Goal: Book appointment/travel/reservation

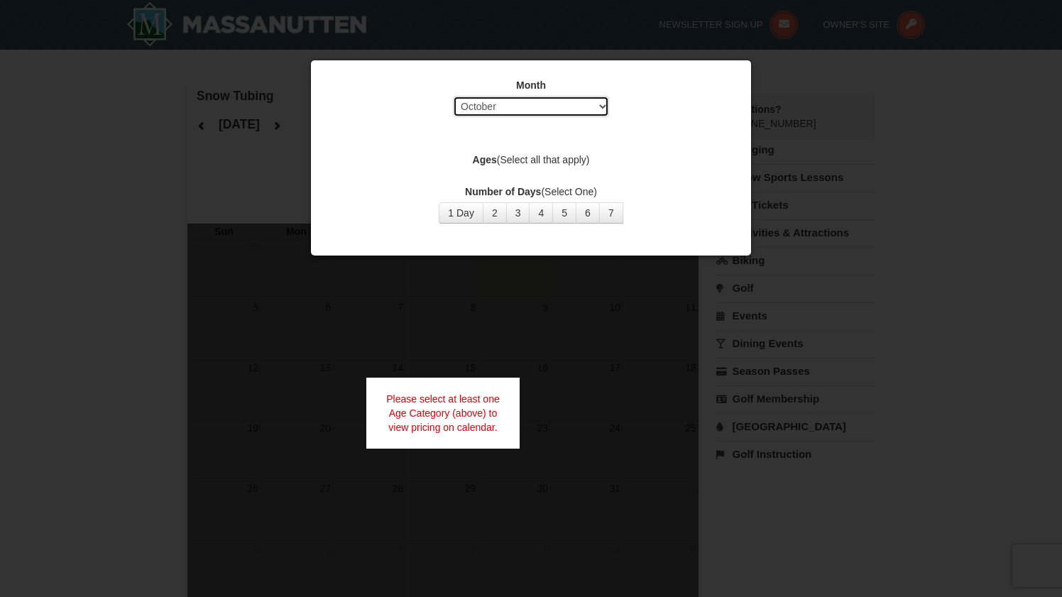
click at [540, 106] on select "Select October November December January February March April May June July Aug…" at bounding box center [531, 106] width 156 height 21
click at [453, 96] on select "Select October November December January February March April May June July Aug…" at bounding box center [531, 106] width 156 height 21
click at [463, 218] on button "1 Day" at bounding box center [461, 212] width 45 height 21
click at [539, 105] on select "Select October November December January February March April May June July Aug…" at bounding box center [531, 106] width 156 height 21
click at [453, 96] on select "Select October November December January February March April May June July Aug…" at bounding box center [531, 106] width 156 height 21
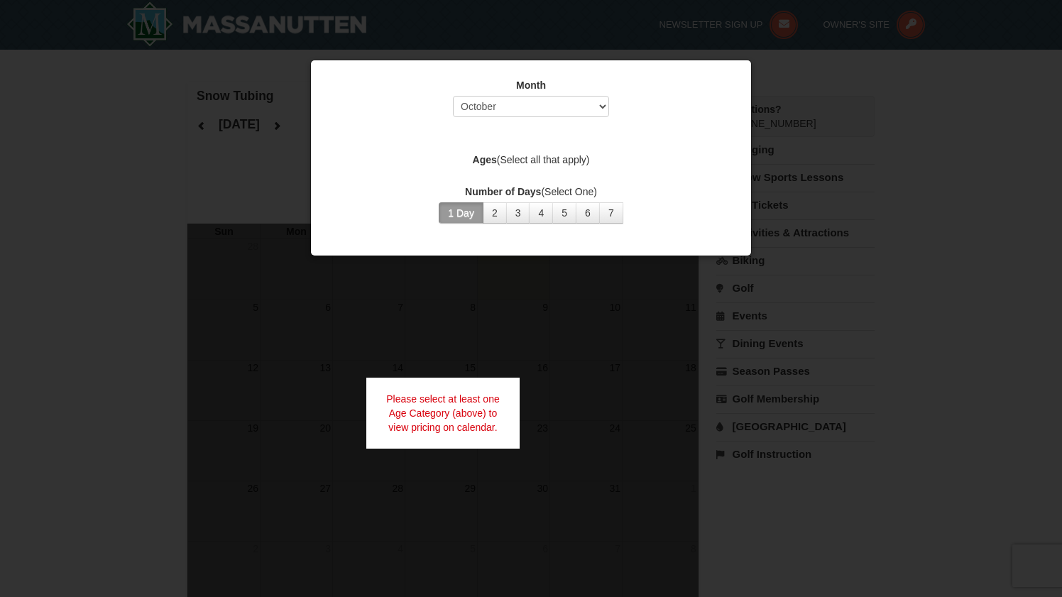
click at [467, 213] on button "1 Day" at bounding box center [461, 212] width 45 height 21
click at [510, 105] on select "Select October November December January February March April May June July Aug…" at bounding box center [531, 106] width 156 height 21
click at [453, 96] on select "Select October November December January February March April May June July Aug…" at bounding box center [531, 106] width 156 height 21
click at [469, 202] on button "1 Day" at bounding box center [461, 212] width 45 height 21
click at [498, 215] on button "2" at bounding box center [495, 212] width 24 height 21
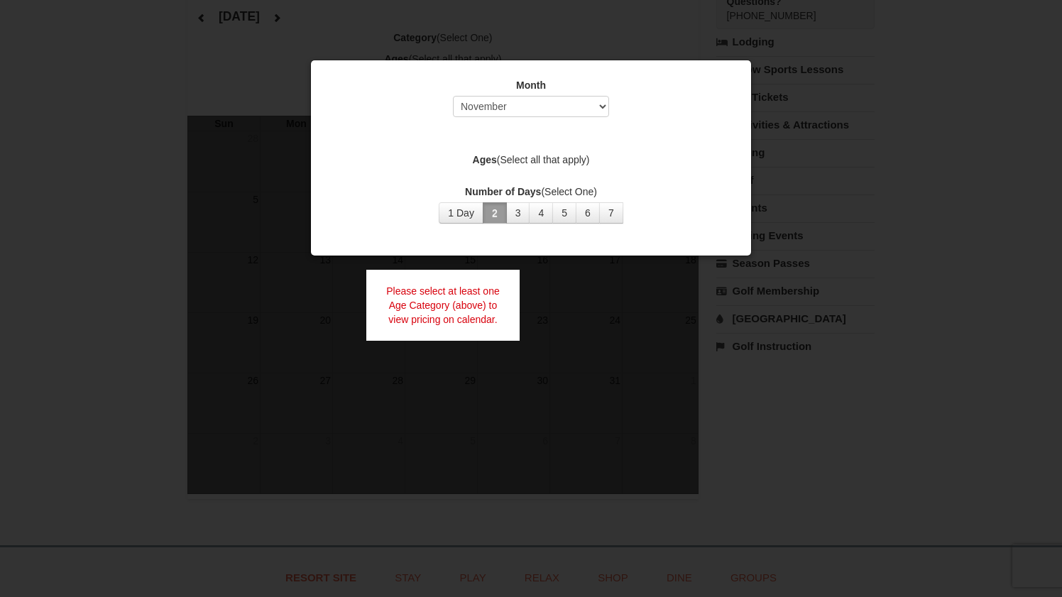
scroll to position [120, 0]
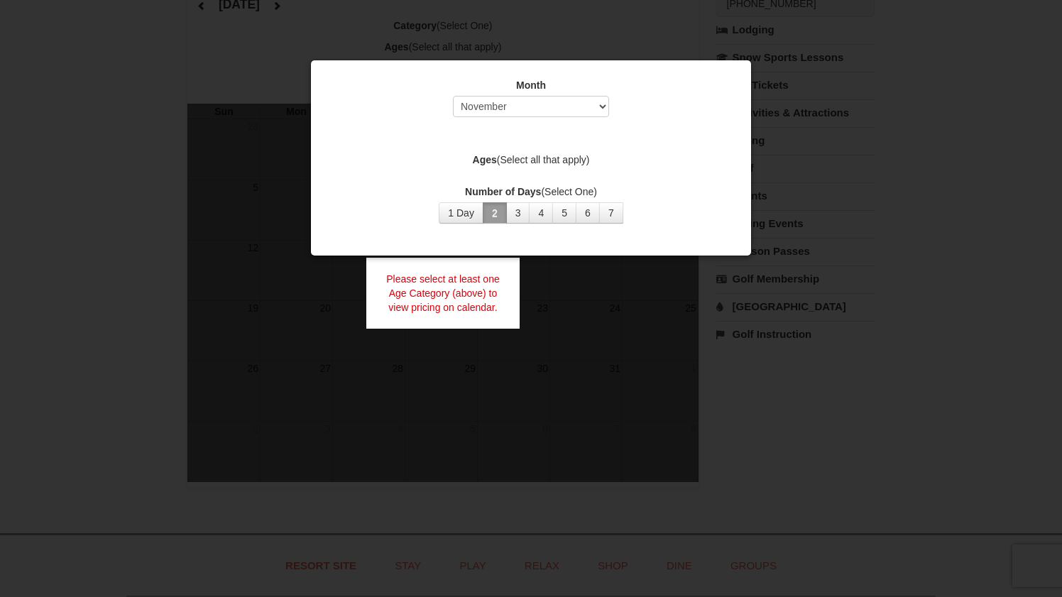
click at [528, 167] on div "Ages (Select all that apply)" at bounding box center [531, 162] width 405 height 18
click at [532, 101] on select "Select October November December January February March April May June July Aug…" at bounding box center [531, 106] width 156 height 21
select select "1"
click at [453, 96] on select "Select October November December January February March April May June July Aug…" at bounding box center [531, 106] width 156 height 21
click at [471, 213] on button "1 Day" at bounding box center [461, 212] width 45 height 21
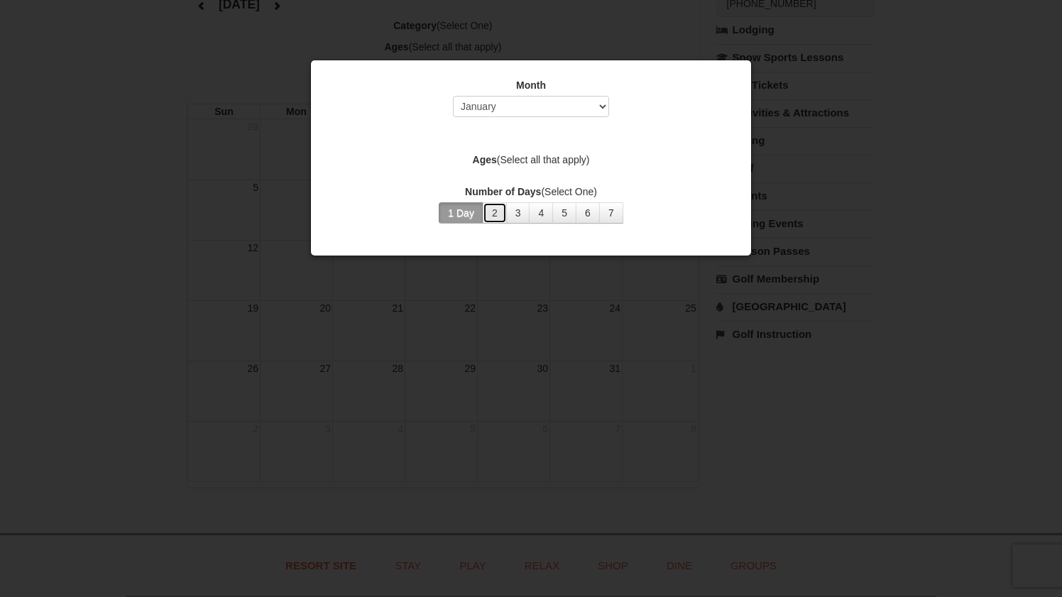
click at [491, 216] on button "2" at bounding box center [495, 212] width 24 height 21
click at [470, 213] on button "1 Day" at bounding box center [461, 212] width 45 height 21
click at [491, 187] on strong "Number of Days" at bounding box center [503, 191] width 76 height 11
click at [559, 99] on select "Select October November December January February March April May June July Aug…" at bounding box center [531, 106] width 156 height 21
select select
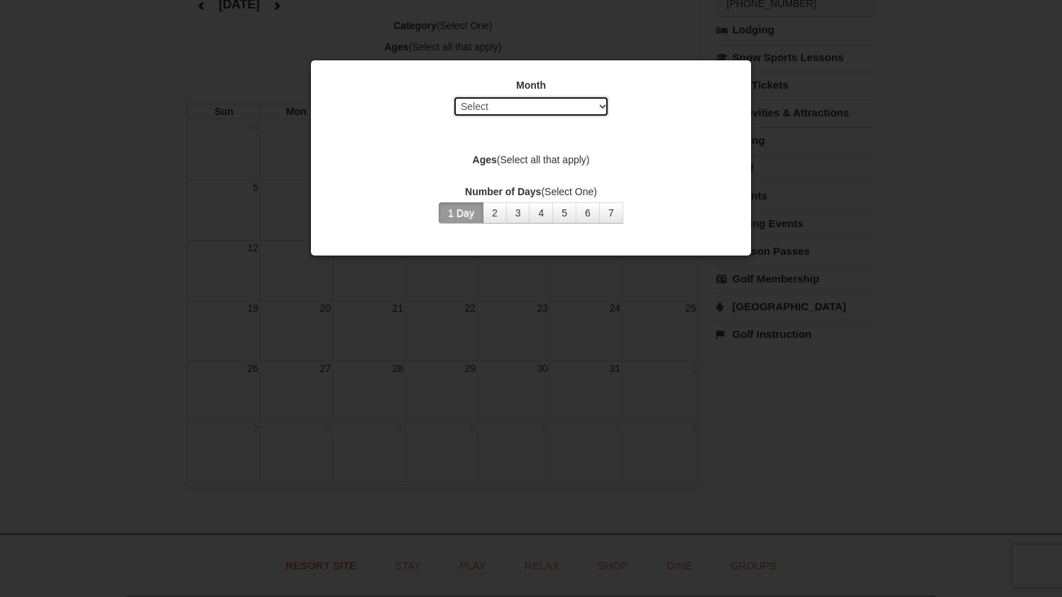
click at [453, 96] on select "Select October November December January February March April May June July Aug…" at bounding box center [531, 106] width 156 height 21
